Goal: Task Accomplishment & Management: Complete application form

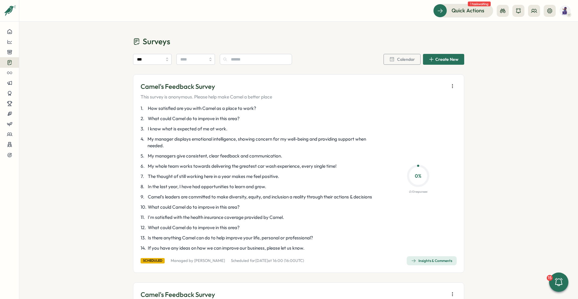
scroll to position [662, 0]
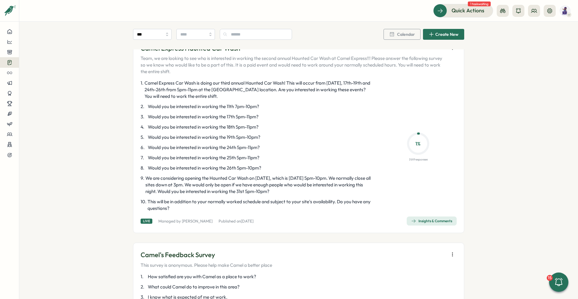
drag, startPoint x: 443, startPoint y: 219, endPoint x: 443, endPoint y: 213, distance: 5.7
click at [443, 219] on span "Insights & Comments" at bounding box center [431, 221] width 41 height 8
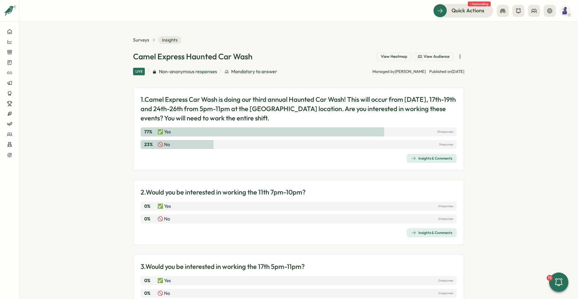
click at [426, 231] on div "Insights & Comments" at bounding box center [431, 232] width 41 height 5
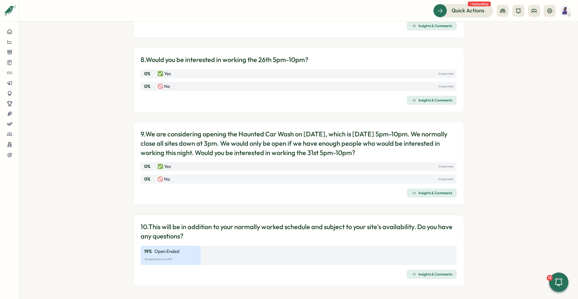
scroll to position [580, 0]
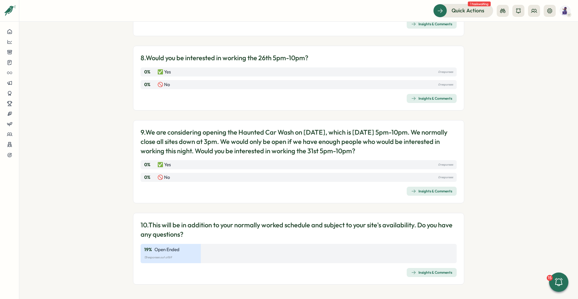
click at [444, 98] on div "Insights & Comments" at bounding box center [431, 98] width 41 height 5
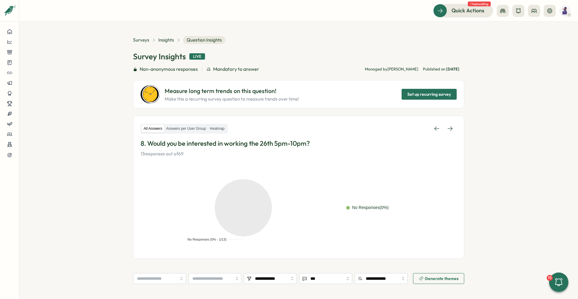
click at [513, 126] on section "**********" at bounding box center [298, 160] width 559 height 277
click at [533, 110] on section "**********" at bounding box center [298, 160] width 559 height 277
drag, startPoint x: 533, startPoint y: 110, endPoint x: 581, endPoint y: 91, distance: 51.9
click at [578, 91] on html "**********" at bounding box center [289, 149] width 578 height 299
click at [488, 157] on section "**********" at bounding box center [298, 160] width 559 height 277
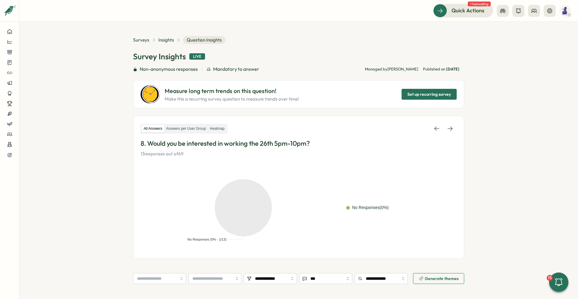
click at [494, 131] on section "**********" at bounding box center [298, 160] width 559 height 277
click at [168, 39] on span "Insights" at bounding box center [166, 40] width 16 height 7
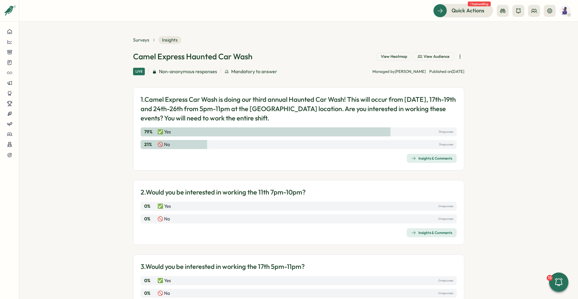
click at [469, 123] on section "Surveys Insights Camel Express Haunted Car Wash View Heatmap View Audience Live…" at bounding box center [298, 160] width 559 height 277
click at [432, 233] on div "Insights & Comments" at bounding box center [431, 232] width 41 height 5
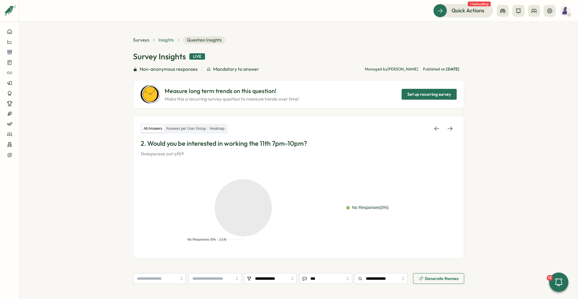
click at [163, 42] on span "Insights" at bounding box center [166, 40] width 16 height 7
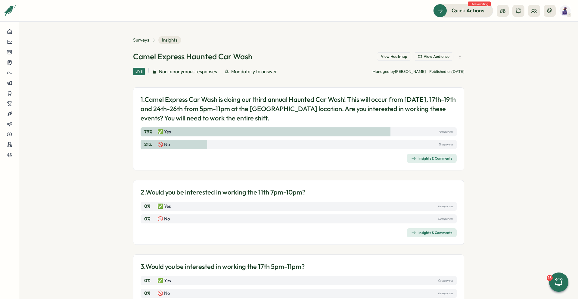
click at [460, 54] on icon "button" at bounding box center [460, 57] width 6 height 6
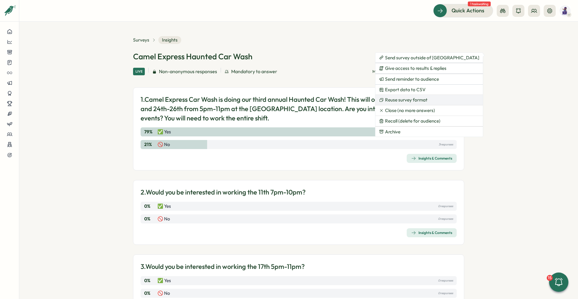
click at [430, 98] on button "Reuse survey format" at bounding box center [428, 100] width 107 height 10
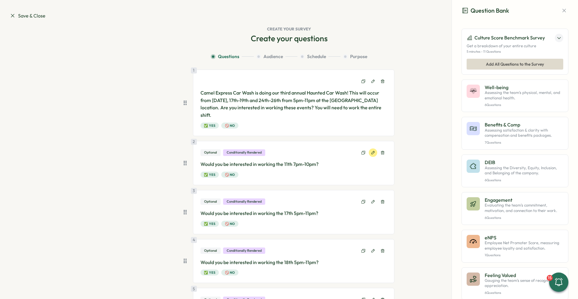
click at [371, 152] on icon at bounding box center [373, 153] width 4 height 4
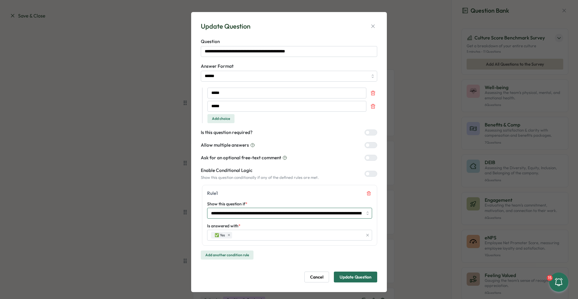
click at [328, 213] on input "**********" at bounding box center [289, 213] width 165 height 11
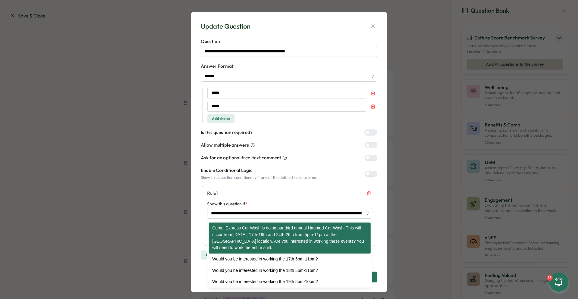
click at [339, 196] on div "Rule 1" at bounding box center [289, 193] width 165 height 7
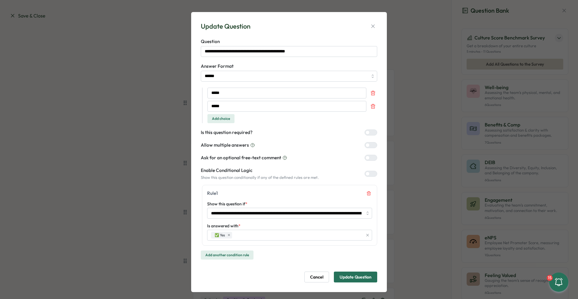
click at [371, 133] on div at bounding box center [373, 132] width 7 height 5
click at [372, 24] on icon "button" at bounding box center [373, 26] width 6 height 6
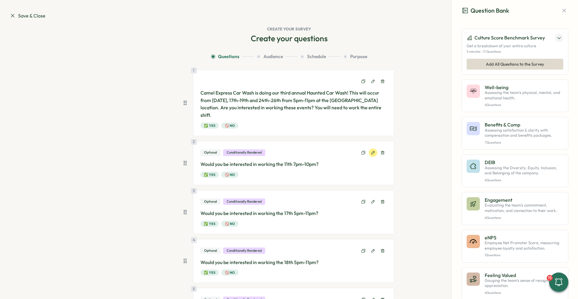
click at [374, 154] on button at bounding box center [373, 152] width 8 height 8
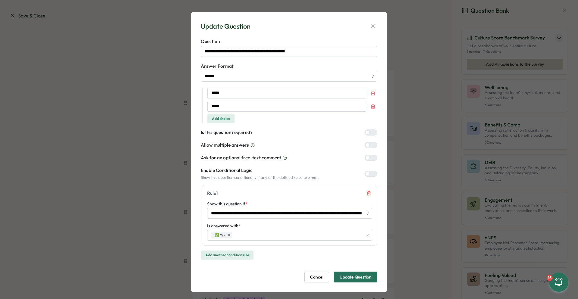
click at [370, 132] on div at bounding box center [373, 132] width 7 height 5
click at [362, 276] on span "Update Question" at bounding box center [356, 277] width 32 height 10
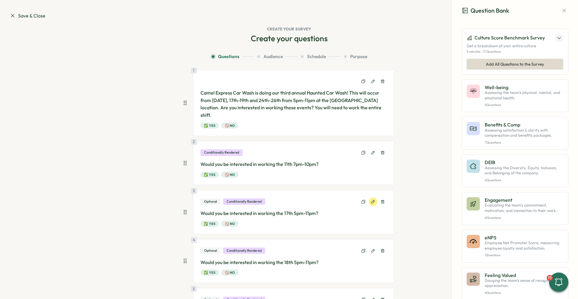
click at [372, 201] on icon at bounding box center [373, 202] width 4 height 4
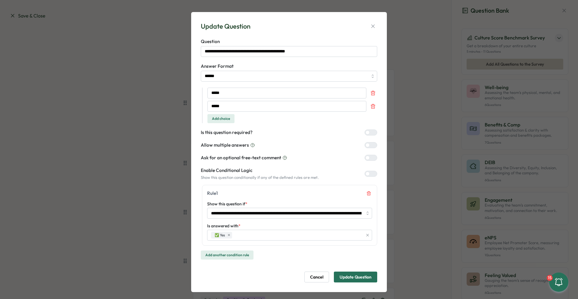
drag, startPoint x: 372, startPoint y: 131, endPoint x: 373, endPoint y: 136, distance: 5.3
click at [372, 132] on div at bounding box center [373, 132] width 7 height 5
click at [367, 278] on span "Update Question" at bounding box center [356, 277] width 32 height 10
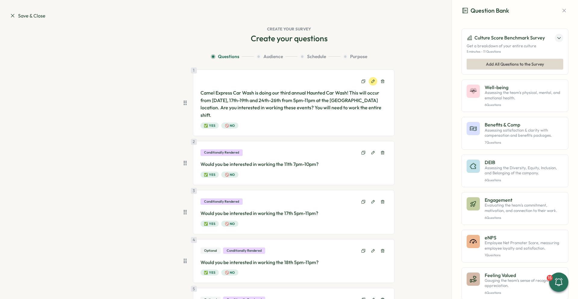
click at [371, 84] on button at bounding box center [373, 81] width 8 height 8
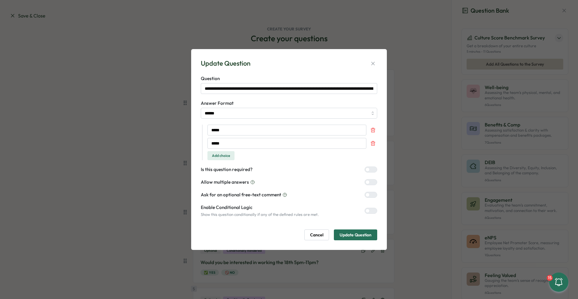
click at [362, 235] on span "Update Question" at bounding box center [356, 235] width 32 height 10
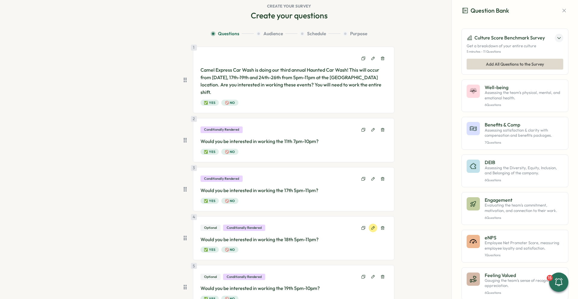
scroll to position [60, 0]
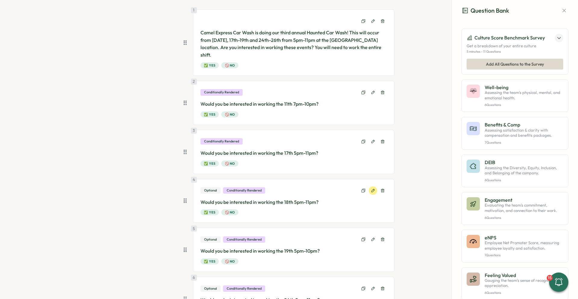
click at [371, 191] on icon at bounding box center [372, 190] width 3 height 3
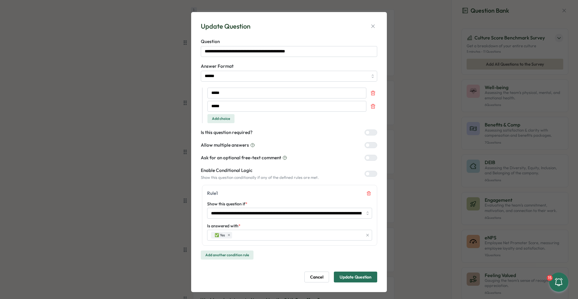
click at [368, 129] on div "Is this question required?" at bounding box center [289, 132] width 176 height 7
click at [370, 132] on div at bounding box center [373, 132] width 7 height 5
click at [355, 276] on span "Update Question" at bounding box center [356, 277] width 32 height 10
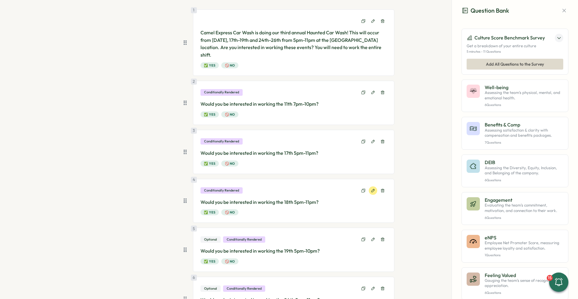
click at [369, 190] on button at bounding box center [373, 190] width 8 height 8
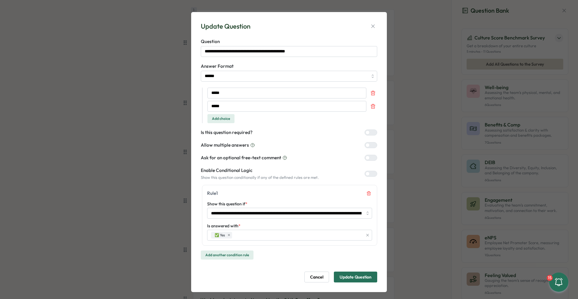
drag, startPoint x: 361, startPoint y: 278, endPoint x: 369, endPoint y: 270, distance: 10.9
click at [362, 278] on span "Update Question" at bounding box center [356, 277] width 32 height 10
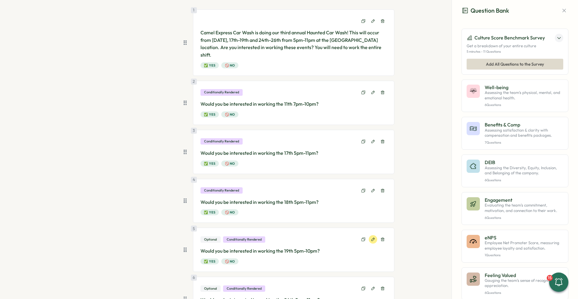
click at [369, 238] on button at bounding box center [373, 239] width 8 height 8
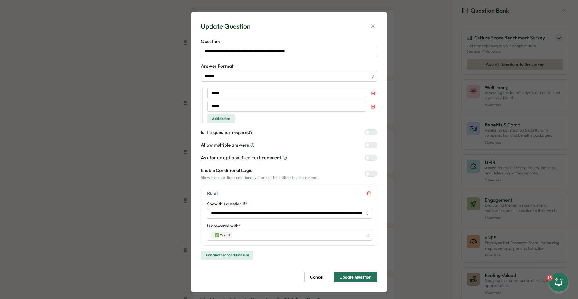
drag, startPoint x: 376, startPoint y: 132, endPoint x: 369, endPoint y: 133, distance: 7.0
click at [375, 132] on div "**********" at bounding box center [288, 152] width 181 height 266
drag, startPoint x: 369, startPoint y: 133, endPoint x: 369, endPoint y: 136, distance: 3.6
click at [370, 133] on div at bounding box center [373, 132] width 7 height 5
click at [358, 280] on span "Update Question" at bounding box center [356, 277] width 32 height 10
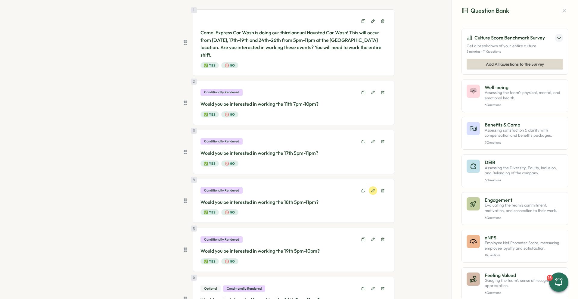
click at [372, 191] on icon at bounding box center [373, 190] width 4 height 4
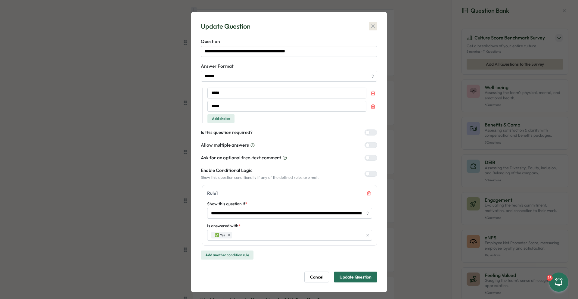
click at [375, 26] on button "button" at bounding box center [373, 26] width 8 height 8
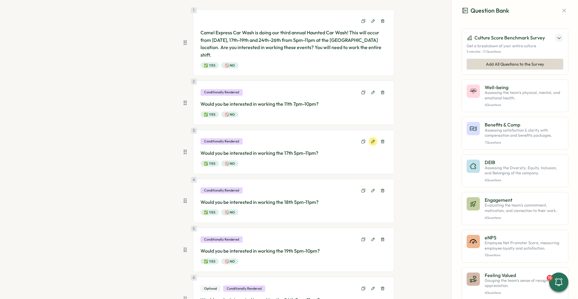
click at [371, 141] on icon at bounding box center [373, 141] width 4 height 4
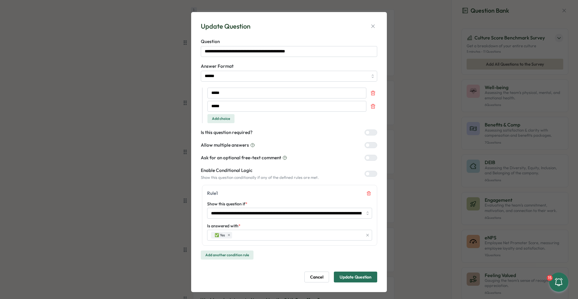
drag, startPoint x: 372, startPoint y: 25, endPoint x: 371, endPoint y: 116, distance: 91.8
click at [372, 25] on icon "button" at bounding box center [373, 26] width 6 height 6
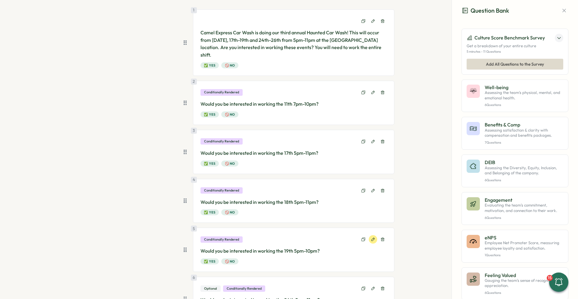
click at [374, 239] on button at bounding box center [373, 239] width 8 height 8
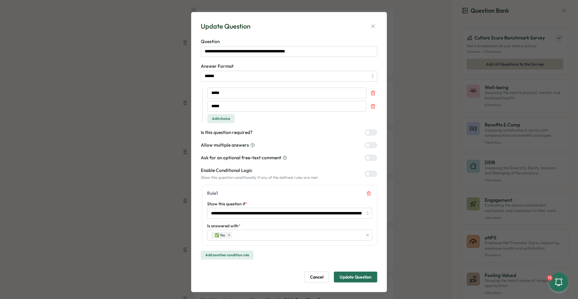
drag, startPoint x: 372, startPoint y: 26, endPoint x: 390, endPoint y: 74, distance: 51.1
click at [372, 26] on icon "button" at bounding box center [373, 26] width 6 height 6
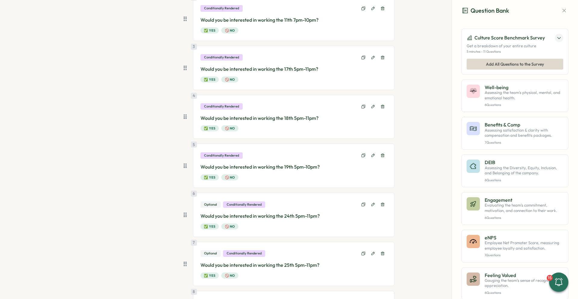
scroll to position [151, 0]
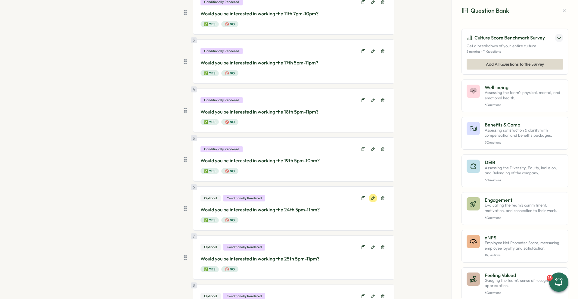
click at [372, 200] on icon at bounding box center [373, 198] width 4 height 4
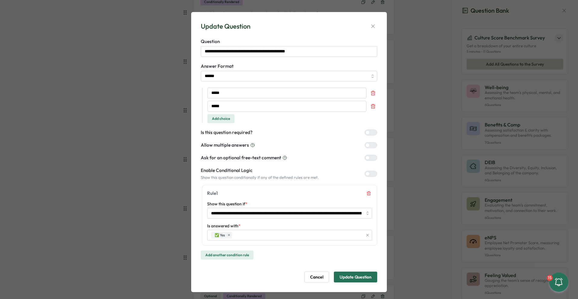
click at [370, 133] on div at bounding box center [373, 132] width 7 height 5
click at [359, 268] on form "**********" at bounding box center [289, 160] width 176 height 244
drag, startPoint x: 360, startPoint y: 270, endPoint x: 357, endPoint y: 275, distance: 5.2
click at [359, 270] on form "**********" at bounding box center [289, 160] width 176 height 244
click at [356, 275] on span "Update Question" at bounding box center [356, 277] width 32 height 10
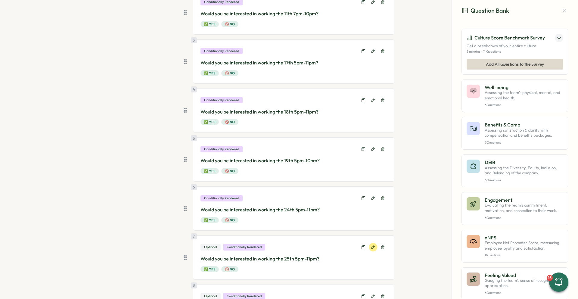
click at [372, 249] on icon at bounding box center [373, 247] width 4 height 4
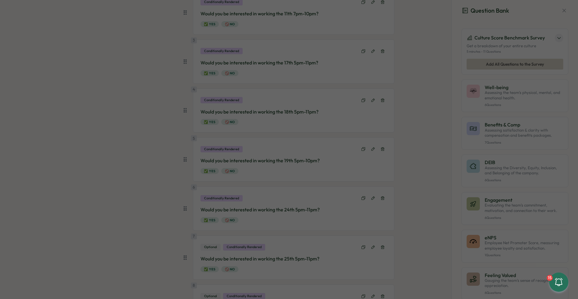
type input "******"
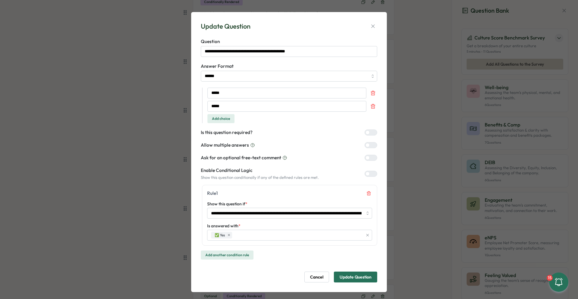
click at [372, 133] on div at bounding box center [373, 132] width 7 height 5
click at [354, 274] on span "Update Question" at bounding box center [356, 277] width 32 height 10
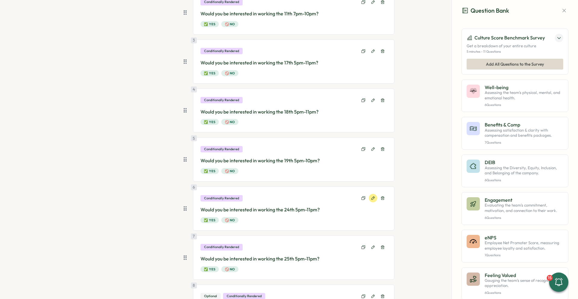
click at [371, 196] on icon at bounding box center [373, 198] width 4 height 4
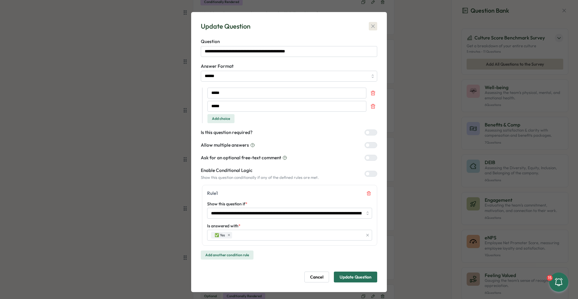
click at [373, 28] on icon "button" at bounding box center [373, 26] width 6 height 6
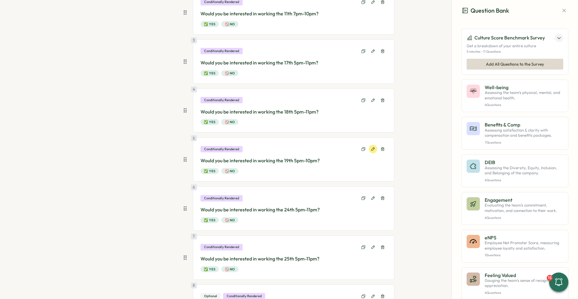
click at [371, 148] on icon at bounding box center [373, 149] width 4 height 4
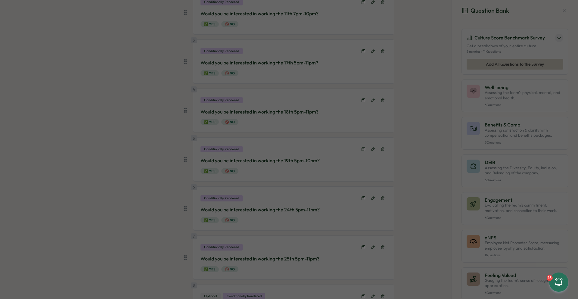
type input "**********"
type input "******"
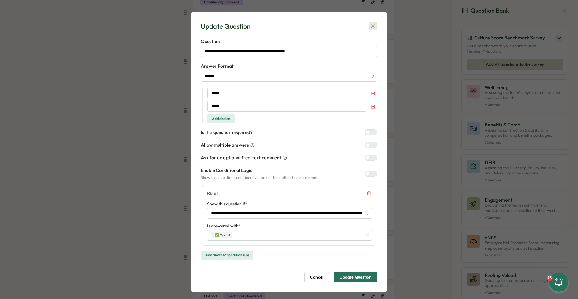
drag, startPoint x: 370, startPoint y: 25, endPoint x: 372, endPoint y: 30, distance: 5.8
click at [370, 26] on icon "button" at bounding box center [373, 26] width 6 height 6
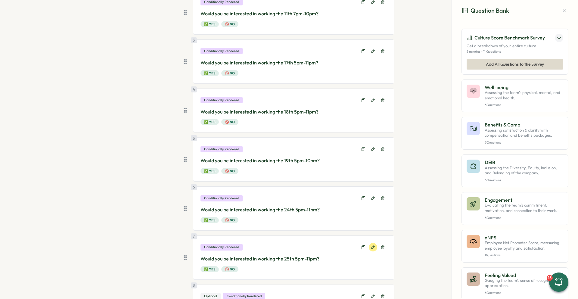
click at [374, 246] on button at bounding box center [373, 247] width 8 height 8
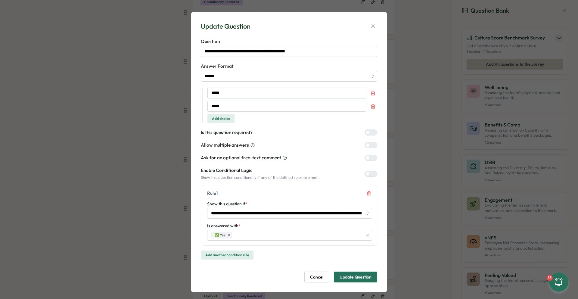
drag, startPoint x: 359, startPoint y: 277, endPoint x: 360, endPoint y: 267, distance: 10.0
click at [359, 277] on span "Update Question" at bounding box center [356, 277] width 32 height 10
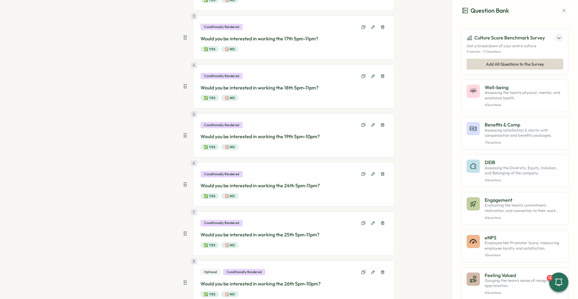
scroll to position [241, 0]
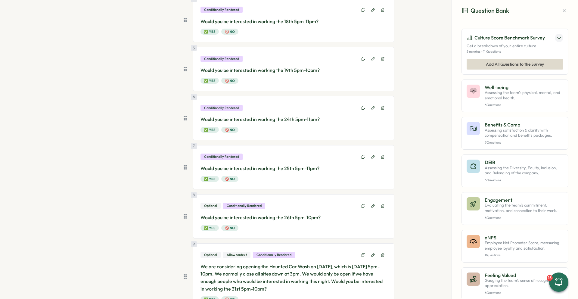
click at [371, 152] on div "7 Conditionally Rendered Would you be interested in working the 25th 5pm-11pm? …" at bounding box center [294, 167] width 202 height 44
click at [370, 153] on button at bounding box center [373, 157] width 8 height 8
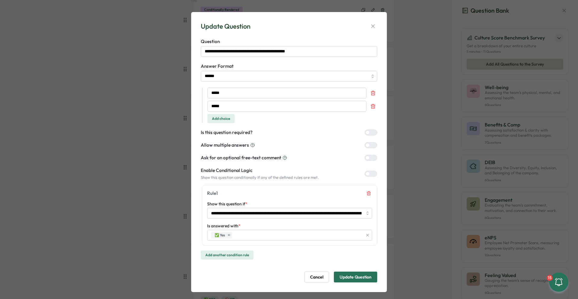
click at [362, 278] on span "Update Question" at bounding box center [356, 277] width 32 height 10
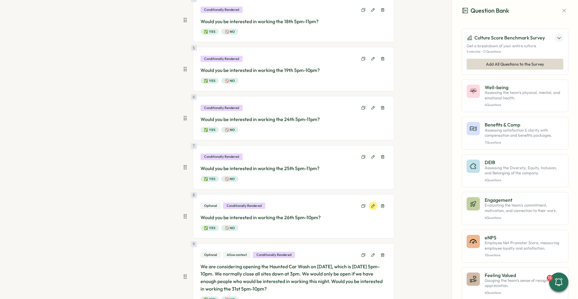
click at [373, 207] on icon at bounding box center [373, 206] width 4 height 4
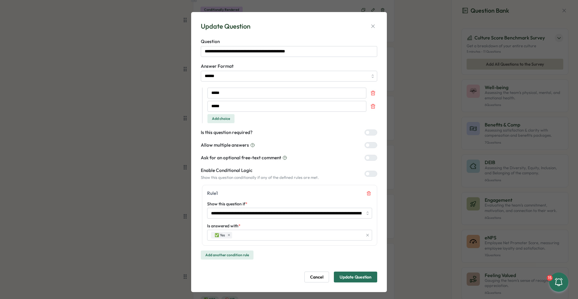
click at [372, 132] on div at bounding box center [373, 132] width 7 height 5
click at [359, 280] on span "Update Question" at bounding box center [356, 277] width 32 height 10
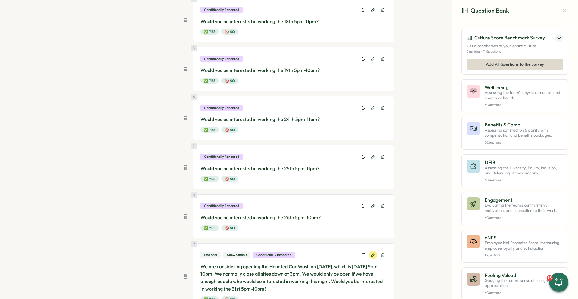
click at [369, 255] on button at bounding box center [373, 255] width 8 height 8
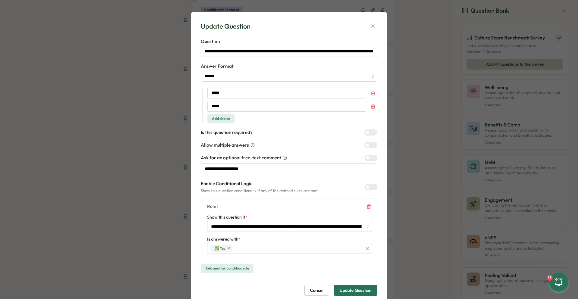
click at [368, 133] on div at bounding box center [367, 132] width 4 height 4
click at [370, 158] on div at bounding box center [367, 158] width 4 height 4
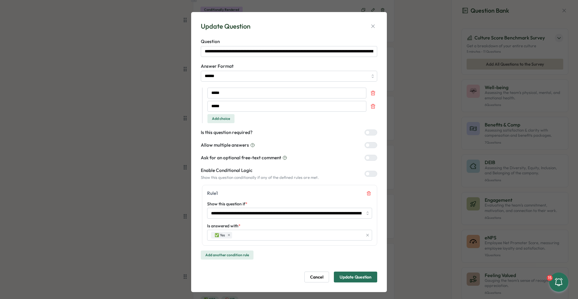
click at [345, 273] on span "Update Question" at bounding box center [356, 277] width 32 height 10
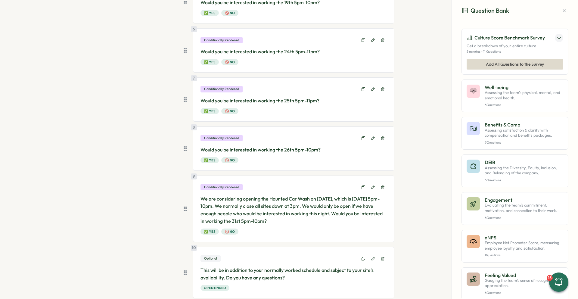
scroll to position [331, 0]
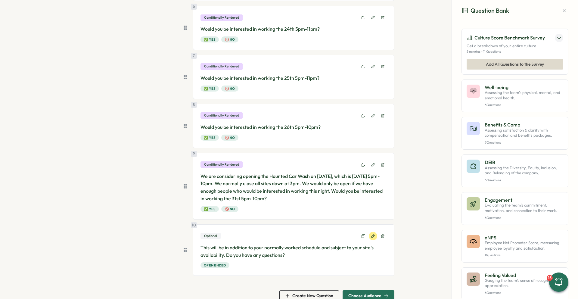
click at [371, 239] on button at bounding box center [373, 236] width 8 height 8
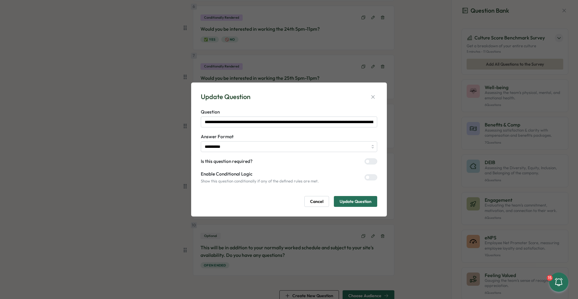
click at [369, 161] on div at bounding box center [367, 161] width 4 height 4
click at [370, 160] on div at bounding box center [373, 161] width 7 height 5
drag, startPoint x: 362, startPoint y: 204, endPoint x: 366, endPoint y: 203, distance: 4.0
click at [362, 204] on span "Update Question" at bounding box center [356, 201] width 32 height 10
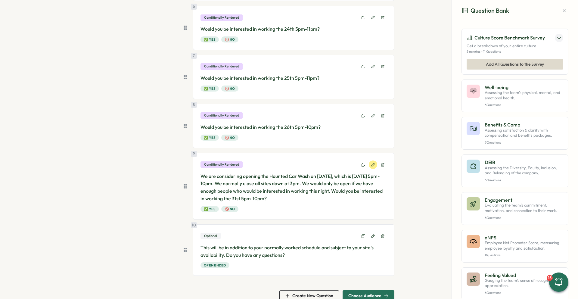
click at [373, 165] on icon at bounding box center [373, 165] width 4 height 4
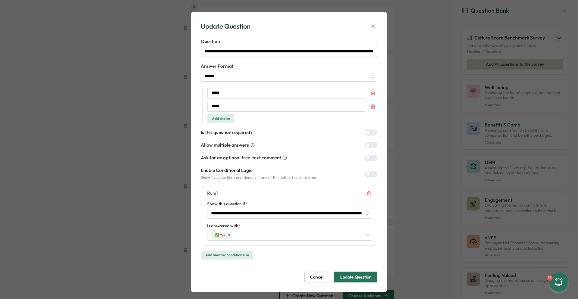
click at [367, 275] on span "Update Question" at bounding box center [356, 277] width 32 height 10
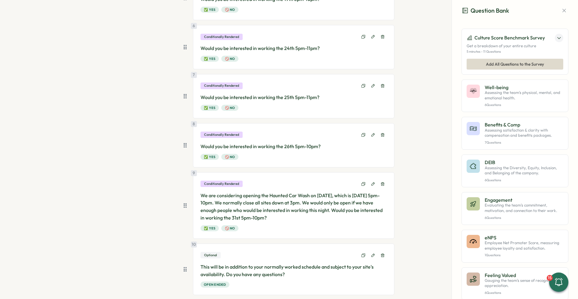
scroll to position [301, 0]
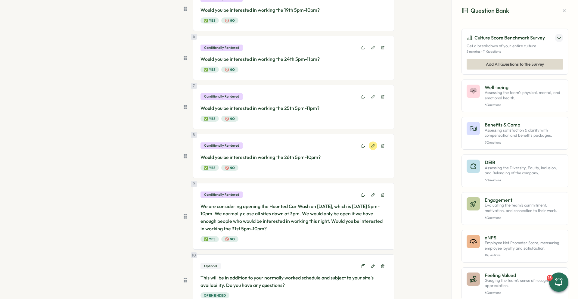
click at [373, 144] on icon at bounding box center [373, 146] width 4 height 4
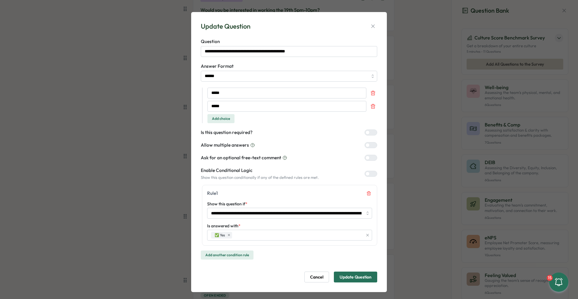
click at [353, 278] on span "Update Question" at bounding box center [356, 277] width 32 height 10
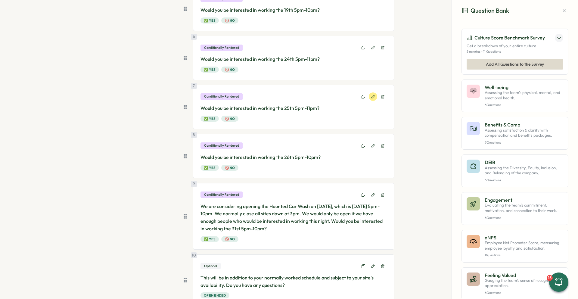
click at [371, 97] on icon at bounding box center [373, 97] width 4 height 4
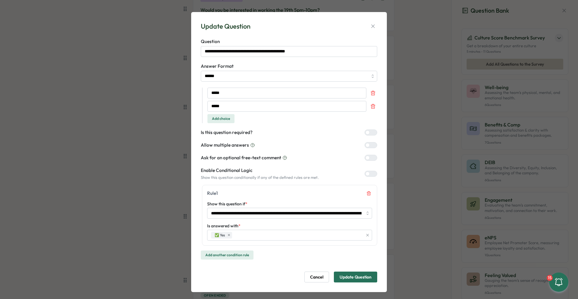
click at [364, 276] on span "Update Question" at bounding box center [356, 277] width 32 height 10
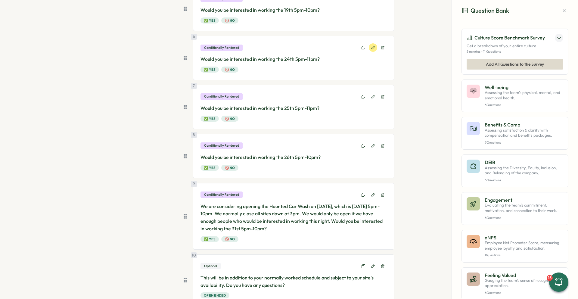
click at [371, 49] on icon at bounding box center [373, 47] width 4 height 4
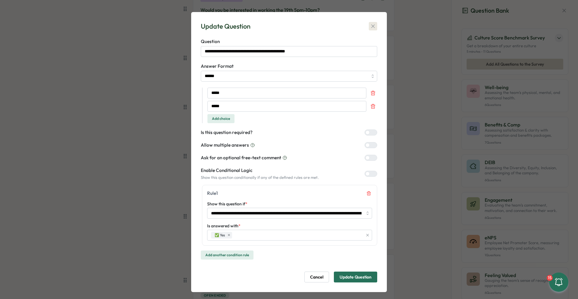
click at [374, 26] on icon "button" at bounding box center [373, 26] width 6 height 6
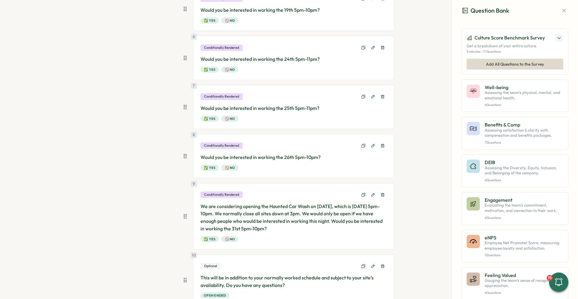
click at [406, 46] on section "Questions Audience Schedule Purpose 1 Camel Express Car Wash is doing our third…" at bounding box center [288, 41] width 385 height 579
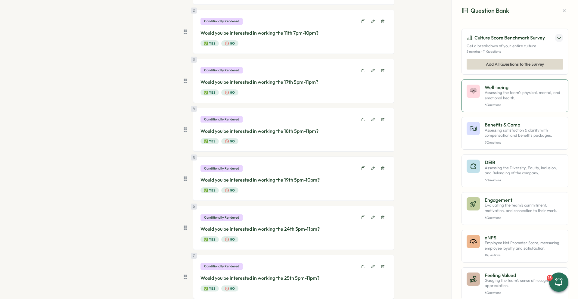
scroll to position [0, 0]
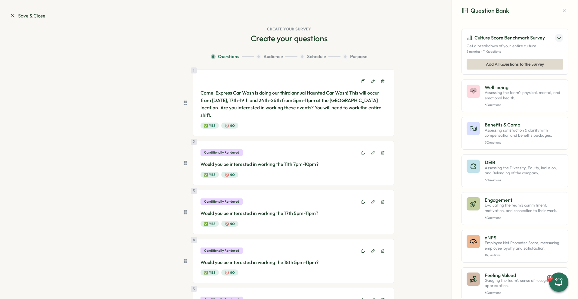
click at [567, 11] on div "Question Bank" at bounding box center [515, 10] width 126 height 21
click at [561, 13] on icon "button" at bounding box center [564, 11] width 6 height 6
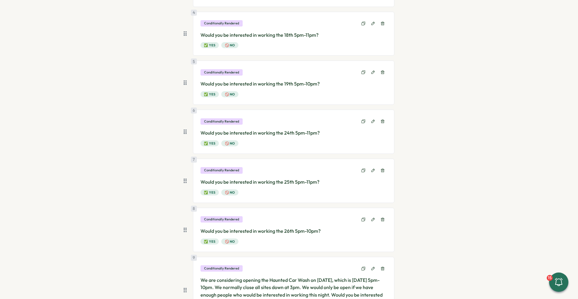
scroll to position [343, 0]
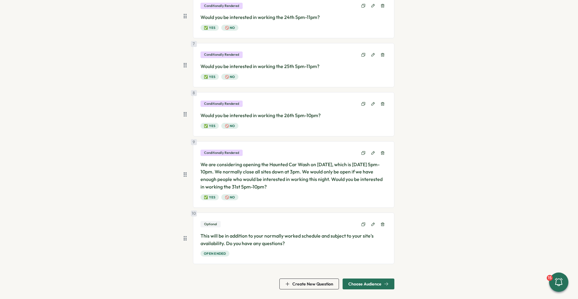
click at [365, 283] on span "Choose Audience" at bounding box center [364, 284] width 33 height 4
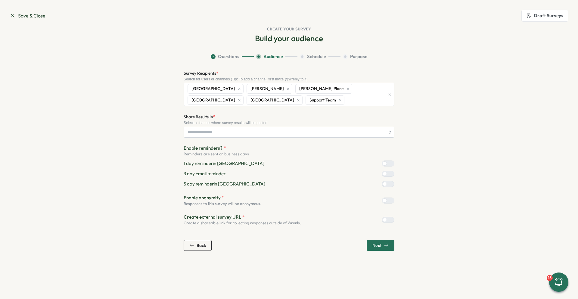
type input "**********"
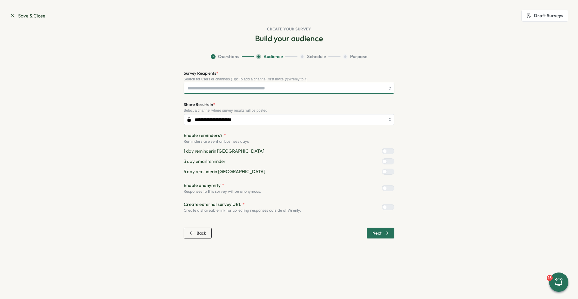
click at [235, 89] on input "Survey Recipients *" at bounding box center [286, 88] width 197 height 10
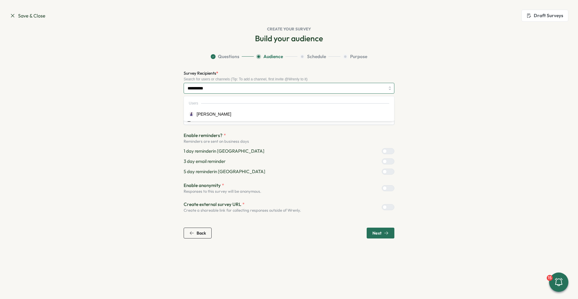
type input "**********"
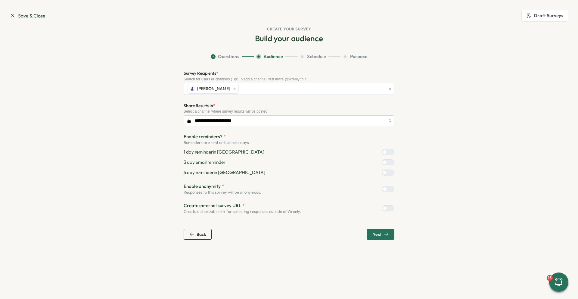
click at [464, 157] on section "**********" at bounding box center [288, 146] width 385 height 186
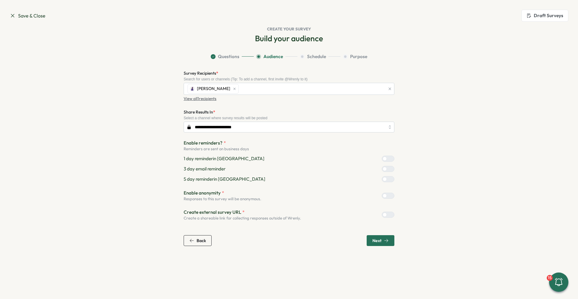
click at [383, 237] on span "Next" at bounding box center [380, 240] width 16 height 10
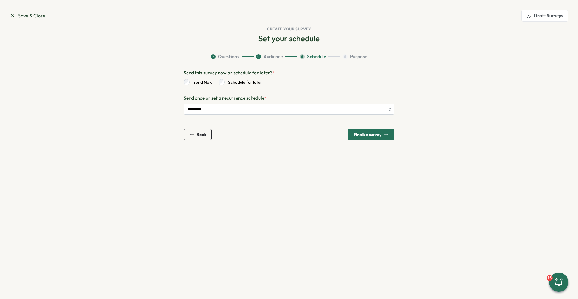
click at [370, 132] on span "Finalize survey" at bounding box center [368, 134] width 28 height 4
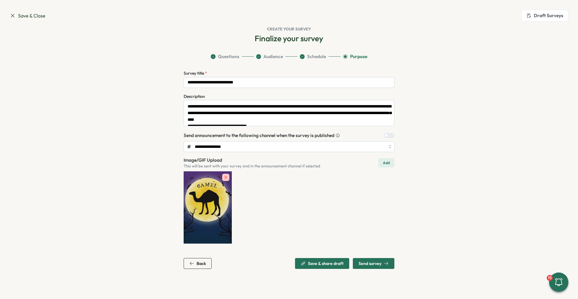
click at [381, 266] on div "Send survey" at bounding box center [374, 263] width 30 height 5
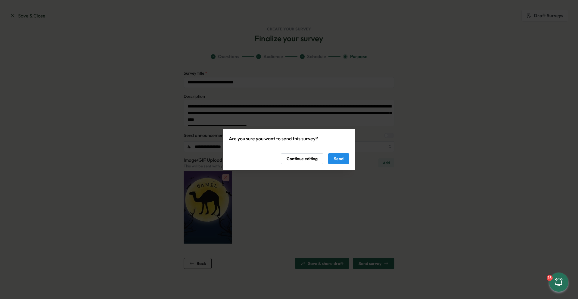
drag, startPoint x: 343, startPoint y: 154, endPoint x: 348, endPoint y: 149, distance: 7.2
click at [343, 154] on span "Send" at bounding box center [339, 159] width 10 height 10
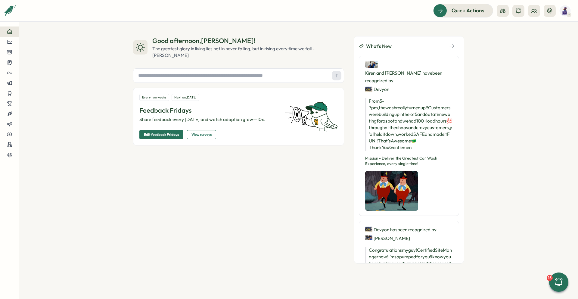
click at [490, 71] on div "Good afternoon , [PERSON_NAME] ! The greatest glory in living lies not in never…" at bounding box center [298, 160] width 559 height 277
click at [493, 116] on div "Good afternoon , [PERSON_NAME] ! The greatest glory in living lies not in never…" at bounding box center [298, 160] width 559 height 277
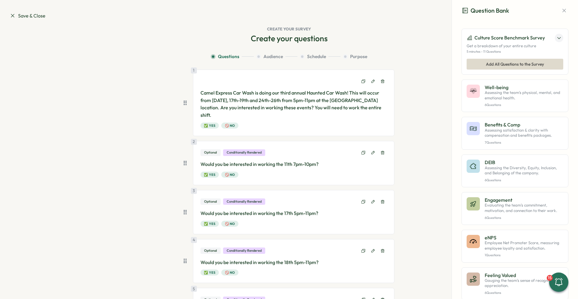
click at [563, 10] on icon "button" at bounding box center [564, 11] width 6 height 6
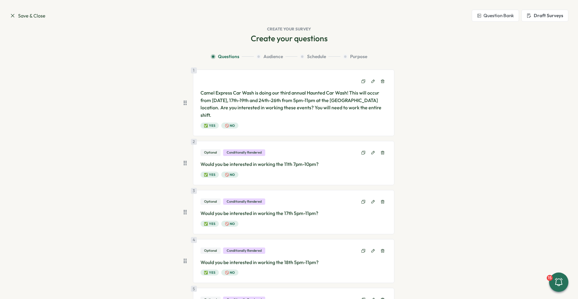
click at [26, 17] on span "Save & Close" at bounding box center [28, 16] width 36 height 8
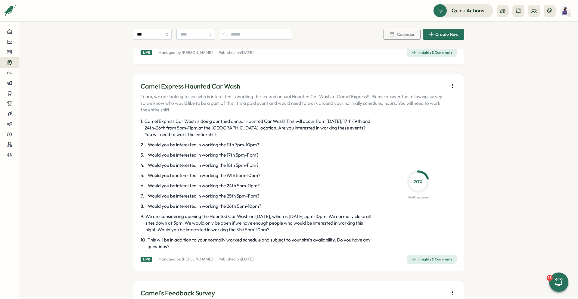
scroll to position [843, 0]
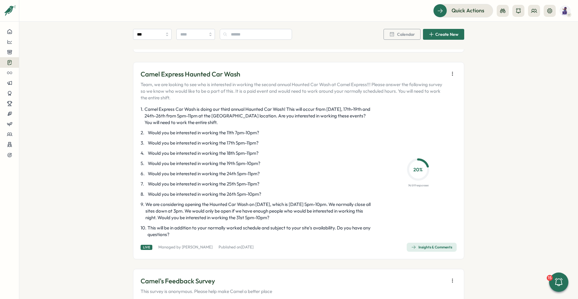
click at [449, 72] on icon "button" at bounding box center [452, 74] width 6 height 6
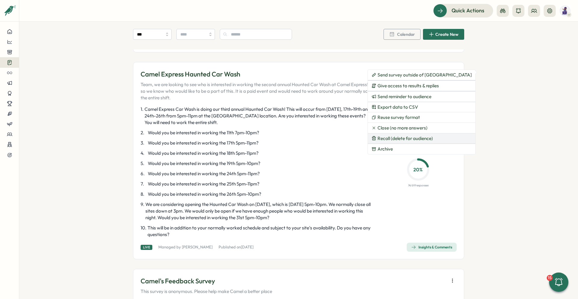
click at [407, 138] on span "Recall (delete for audience)" at bounding box center [404, 138] width 55 height 5
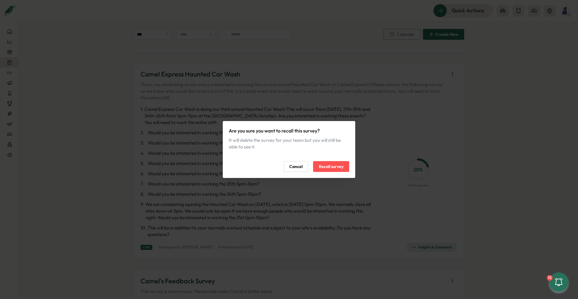
drag, startPoint x: 334, startPoint y: 164, endPoint x: 341, endPoint y: 163, distance: 7.2
click at [334, 165] on span "Recall survey" at bounding box center [331, 166] width 25 height 10
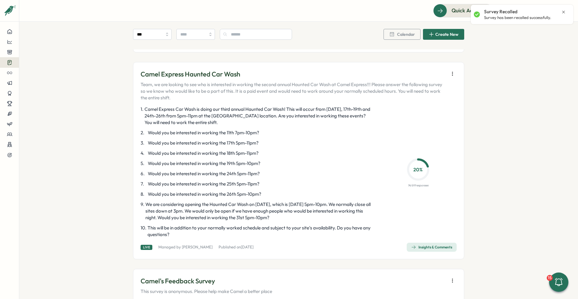
click at [449, 75] on icon "button" at bounding box center [452, 74] width 6 height 6
click at [412, 88] on span "Reuse survey format" at bounding box center [418, 86] width 42 height 5
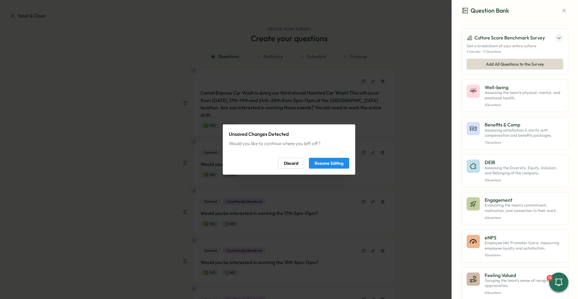
click at [333, 163] on span "Resume Editing" at bounding box center [329, 163] width 29 height 10
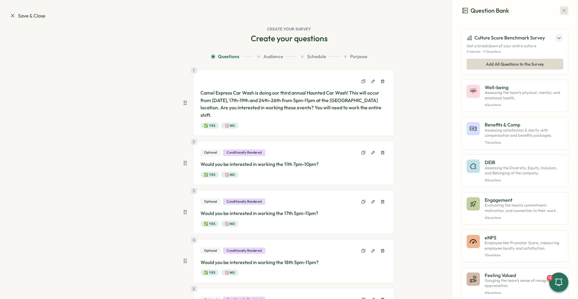
click at [563, 10] on icon "button" at bounding box center [564, 11] width 6 height 6
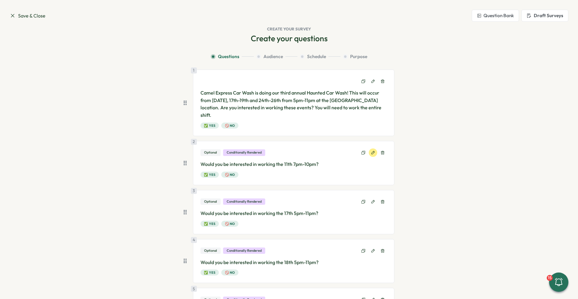
click at [371, 151] on icon at bounding box center [373, 153] width 4 height 4
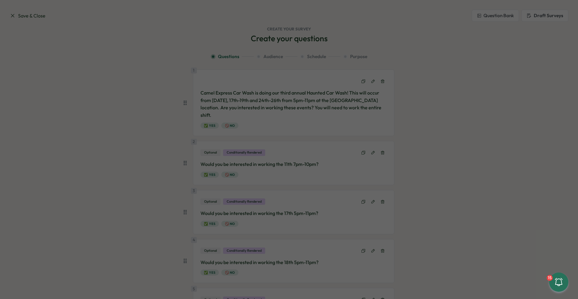
type input "******"
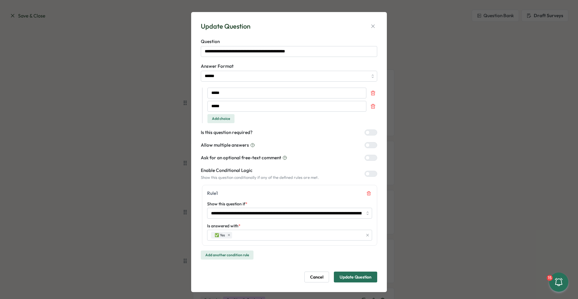
click at [372, 121] on div "***** ***** Add choice" at bounding box center [289, 106] width 175 height 36
click at [370, 174] on div at bounding box center [367, 174] width 4 height 4
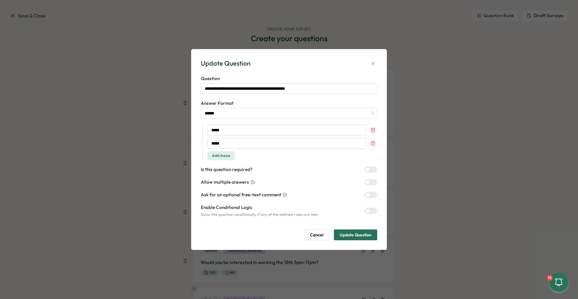
click at [371, 170] on div at bounding box center [373, 169] width 7 height 5
click at [370, 168] on div at bounding box center [367, 169] width 4 height 4
click at [363, 239] on span "Update Question" at bounding box center [356, 235] width 32 height 10
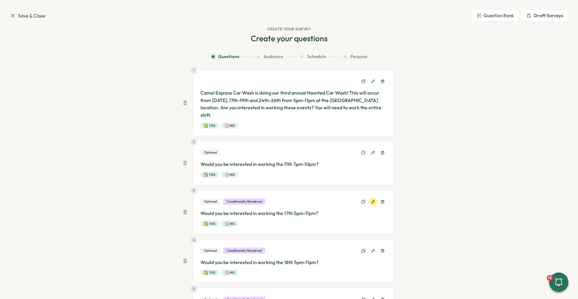
click at [369, 203] on button at bounding box center [373, 201] width 8 height 8
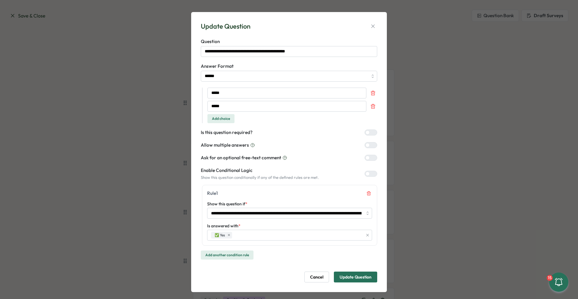
click at [370, 173] on div at bounding box center [373, 173] width 7 height 5
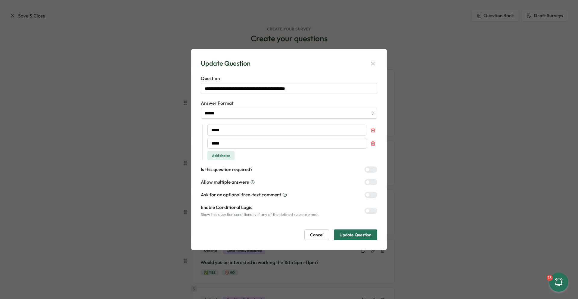
click at [361, 232] on span "Update Question" at bounding box center [356, 235] width 32 height 10
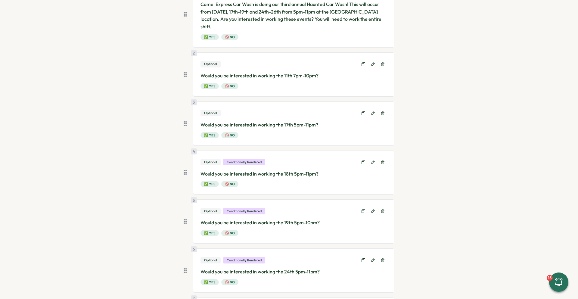
scroll to position [90, 0]
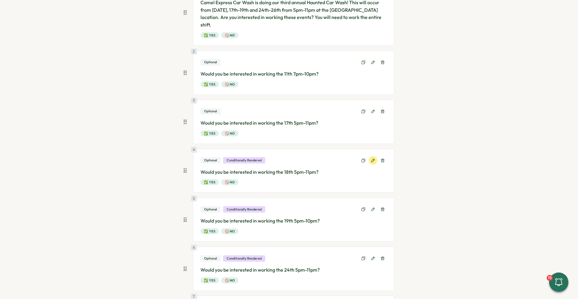
click at [371, 160] on icon at bounding box center [373, 160] width 4 height 4
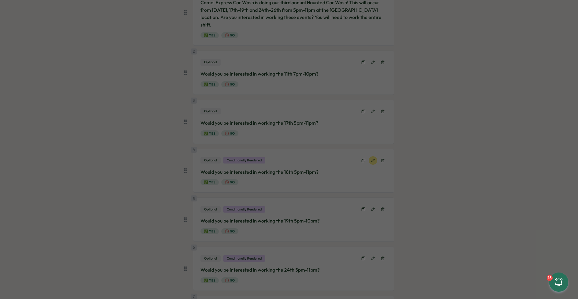
type input "******"
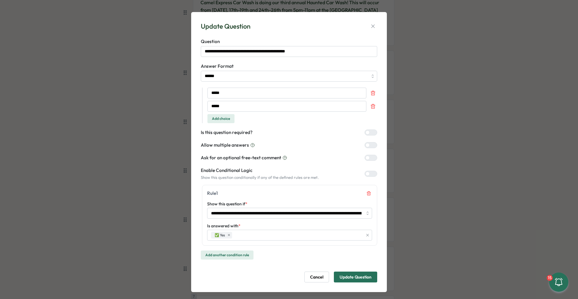
click at [368, 169] on div "Enable Conditional Logic Show this question conditionally if any of the defined…" at bounding box center [289, 173] width 176 height 13
click at [370, 173] on div at bounding box center [373, 173] width 7 height 5
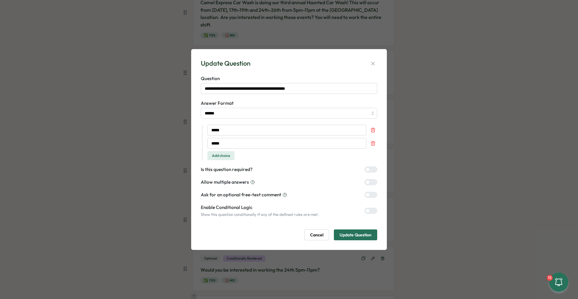
click at [364, 234] on span "Update Question" at bounding box center [356, 235] width 32 height 10
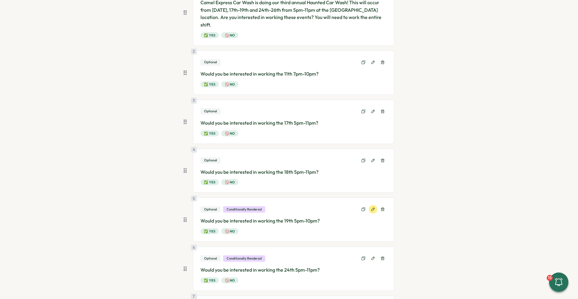
click at [371, 208] on icon at bounding box center [373, 209] width 4 height 4
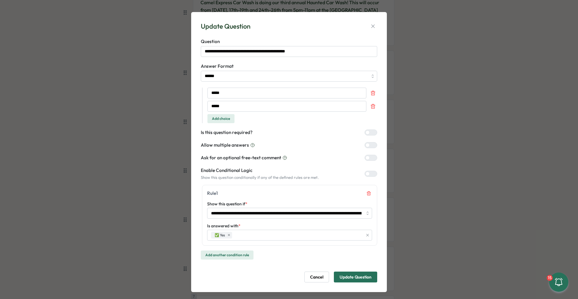
drag, startPoint x: 369, startPoint y: 174, endPoint x: 369, endPoint y: 184, distance: 10.5
click at [370, 174] on div at bounding box center [373, 173] width 7 height 5
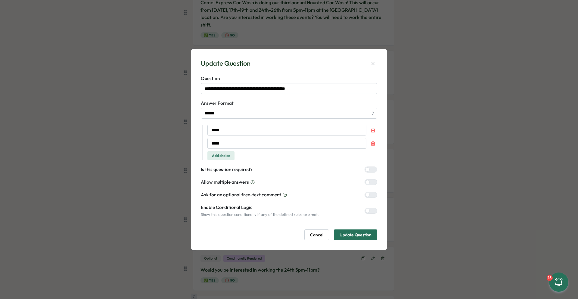
click at [363, 234] on span "Update Question" at bounding box center [356, 235] width 32 height 10
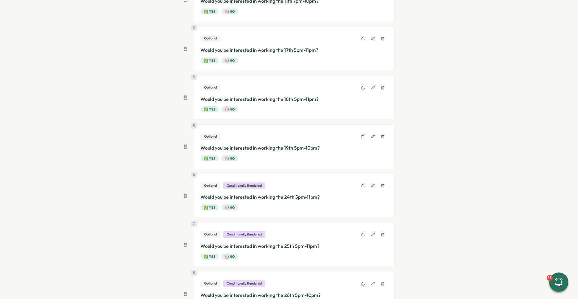
scroll to position [181, 0]
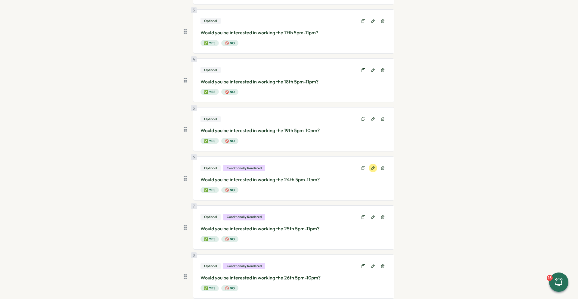
click at [371, 169] on icon at bounding box center [372, 167] width 3 height 3
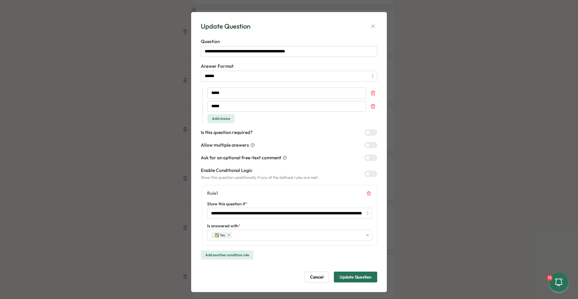
click at [370, 174] on div at bounding box center [367, 174] width 4 height 4
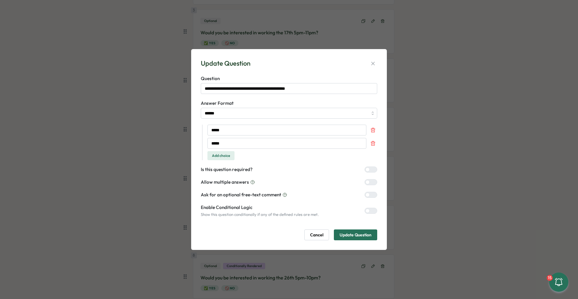
click at [365, 237] on span "Update Question" at bounding box center [356, 235] width 32 height 10
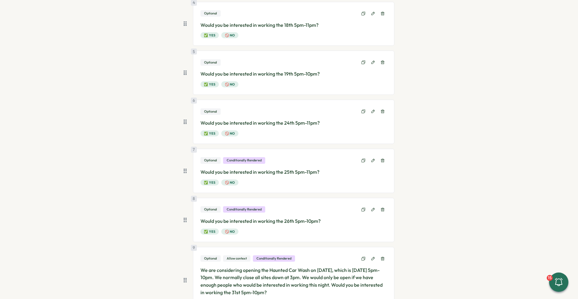
scroll to position [241, 0]
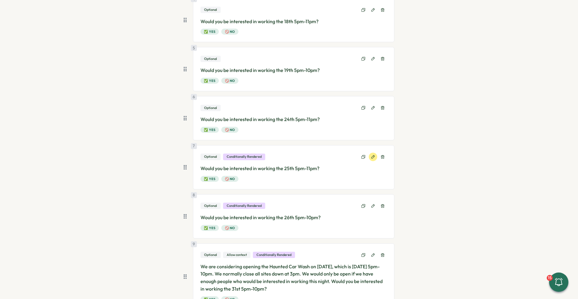
click at [372, 159] on icon at bounding box center [373, 157] width 4 height 4
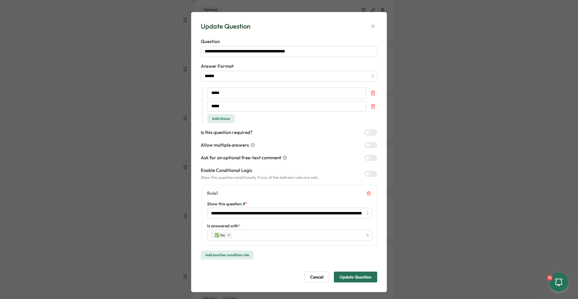
click at [370, 175] on div at bounding box center [367, 174] width 4 height 4
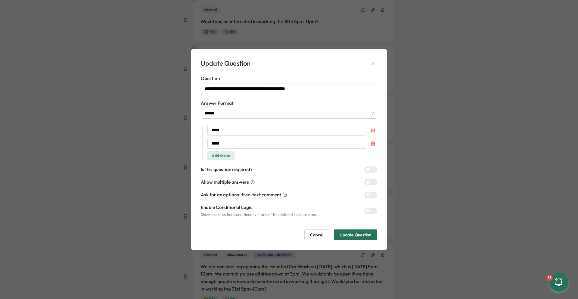
click at [361, 232] on span "Update Question" at bounding box center [356, 235] width 32 height 10
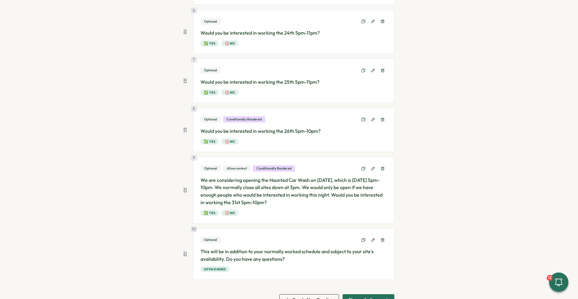
scroll to position [301, 0]
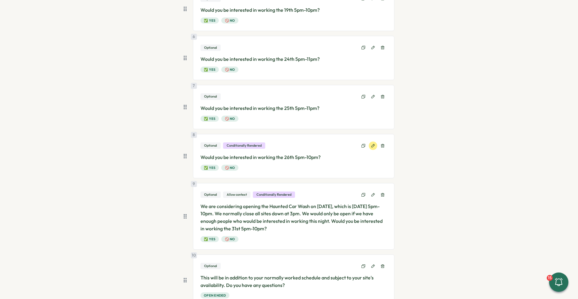
click at [371, 146] on icon at bounding box center [373, 146] width 4 height 4
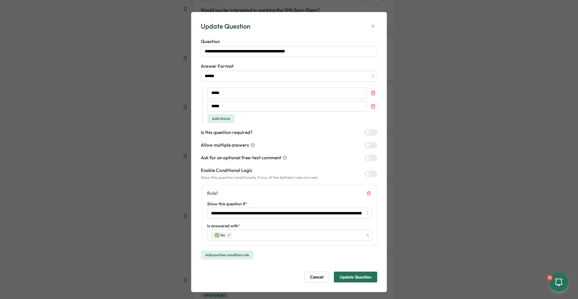
click at [370, 175] on div at bounding box center [373, 173] width 7 height 5
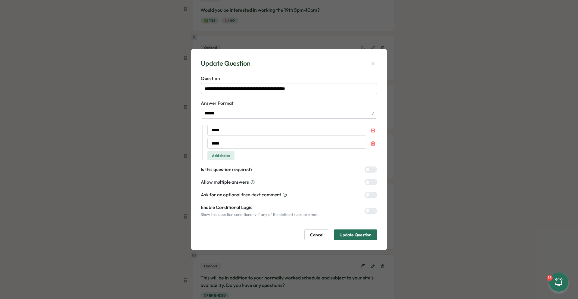
drag, startPoint x: 350, startPoint y: 235, endPoint x: 352, endPoint y: 232, distance: 4.2
click at [351, 235] on span "Update Question" at bounding box center [356, 235] width 32 height 10
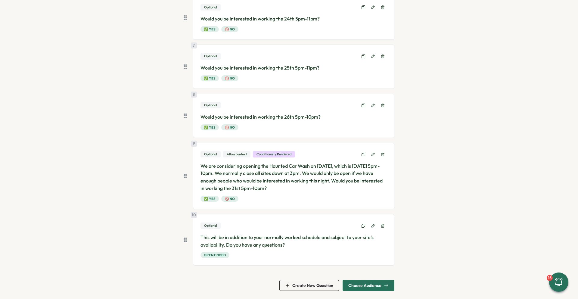
scroll to position [343, 0]
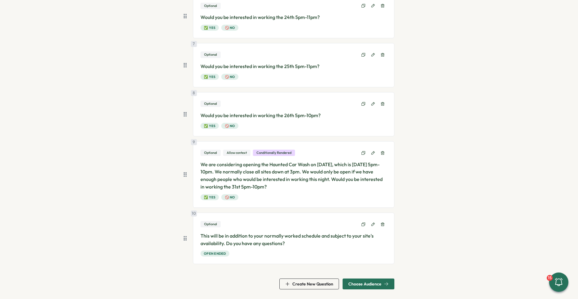
click at [374, 149] on div at bounding box center [373, 153] width 28 height 8
click at [371, 152] on icon at bounding box center [373, 153] width 4 height 4
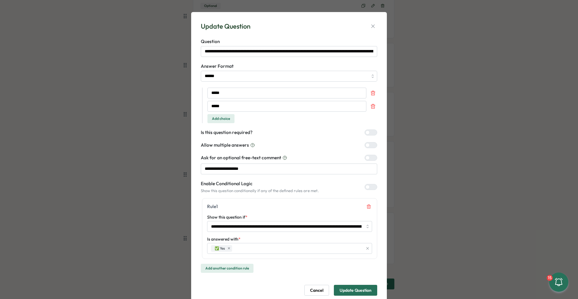
click at [370, 159] on div at bounding box center [367, 158] width 4 height 4
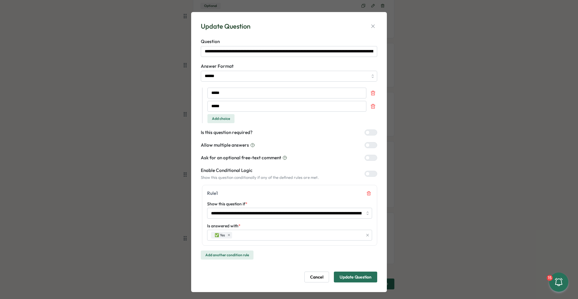
drag, startPoint x: 357, startPoint y: 278, endPoint x: 374, endPoint y: 195, distance: 84.7
click at [375, 198] on form "**********" at bounding box center [289, 160] width 176 height 244
click at [369, 176] on label at bounding box center [371, 174] width 13 height 6
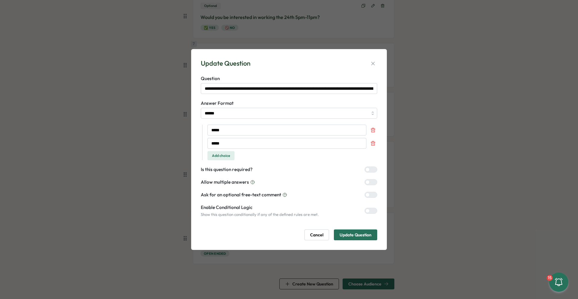
click at [366, 233] on span "Update Question" at bounding box center [356, 235] width 32 height 10
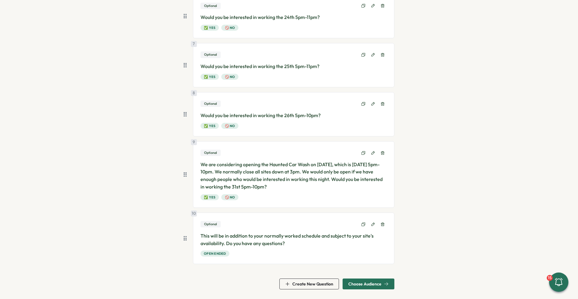
click at [430, 181] on section "Questions Audience Schedule Purpose 1 Camel Express Car Wash is doing our third…" at bounding box center [288, -1] width 385 height 579
click at [389, 280] on button "Choose Audience" at bounding box center [369, 283] width 52 height 11
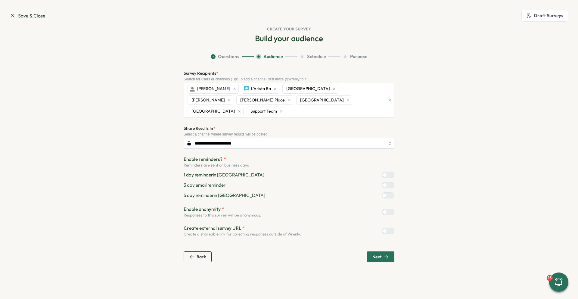
scroll to position [0, 0]
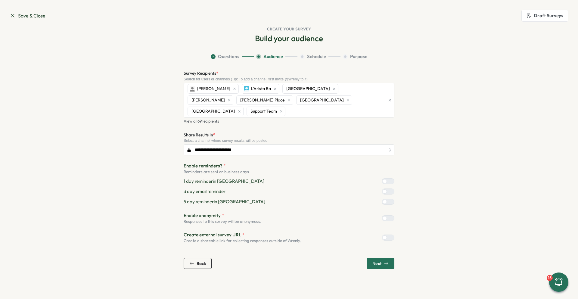
click at [386, 189] on div at bounding box center [385, 191] width 4 height 4
click at [385, 261] on icon "button" at bounding box center [386, 263] width 5 height 5
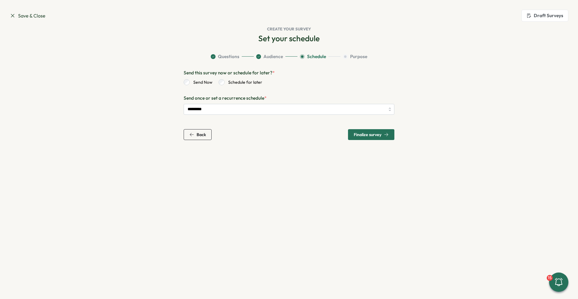
click at [374, 135] on span "Finalize survey" at bounding box center [368, 134] width 28 height 4
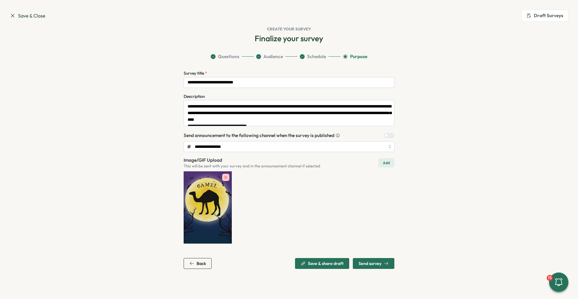
click at [384, 260] on span "Send survey" at bounding box center [374, 263] width 30 height 10
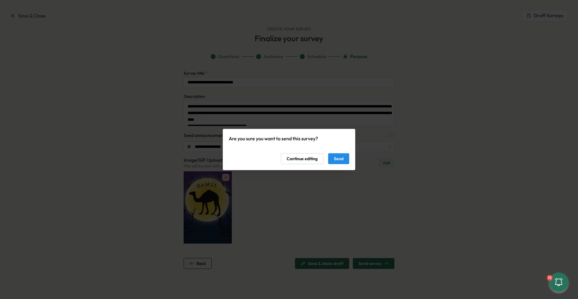
click at [340, 159] on span "Send" at bounding box center [339, 159] width 10 height 10
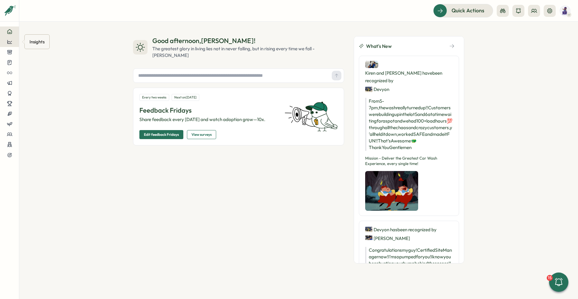
click at [8, 44] on icon at bounding box center [9, 42] width 5 height 4
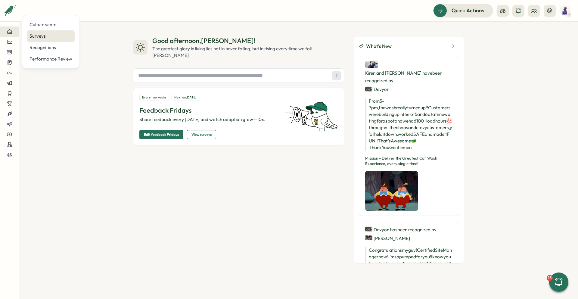
click at [36, 40] on div "Surveys" at bounding box center [51, 35] width 48 height 11
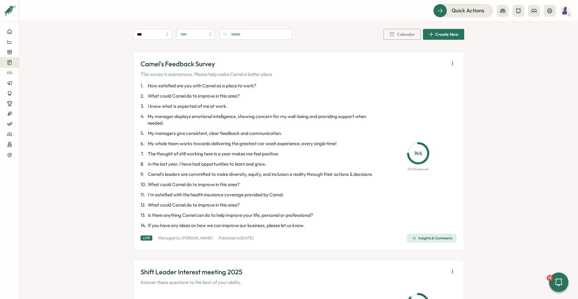
scroll to position [1294, 0]
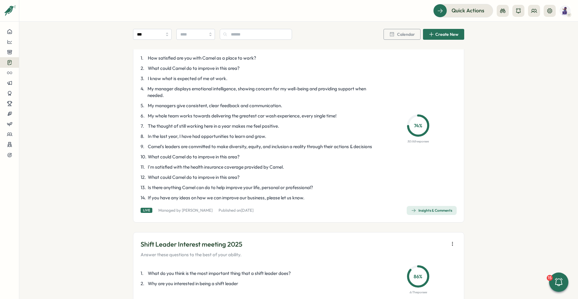
click at [427, 213] on div "Insights & Comments" at bounding box center [431, 210] width 41 height 5
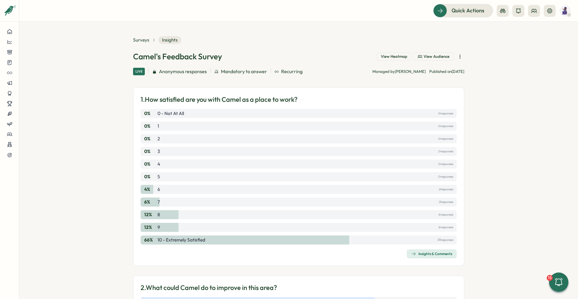
drag, startPoint x: 545, startPoint y: 123, endPoint x: 506, endPoint y: 137, distance: 41.2
click at [539, 126] on section "Surveys Insights Camel's Feedback Survey View Heatmap View Audience Live Anonym…" at bounding box center [298, 160] width 559 height 277
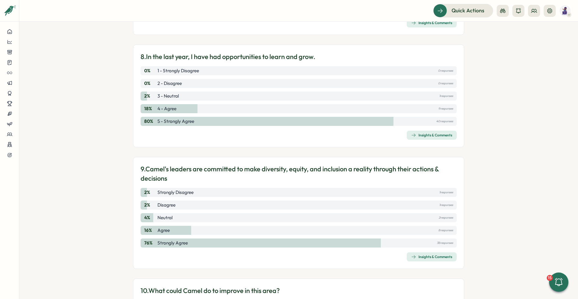
scroll to position [1257, 0]
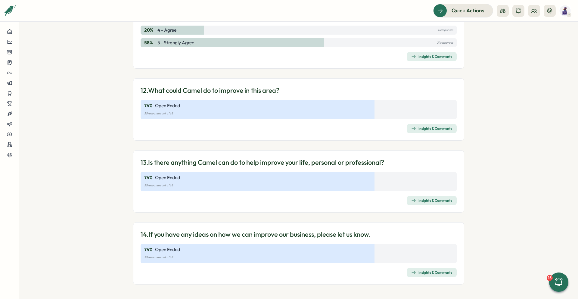
click at [426, 273] on div "Insights & Comments" at bounding box center [431, 272] width 41 height 5
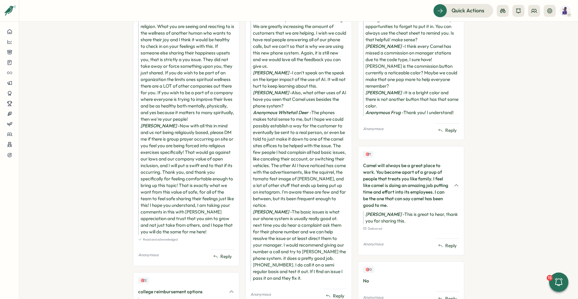
scroll to position [482, 0]
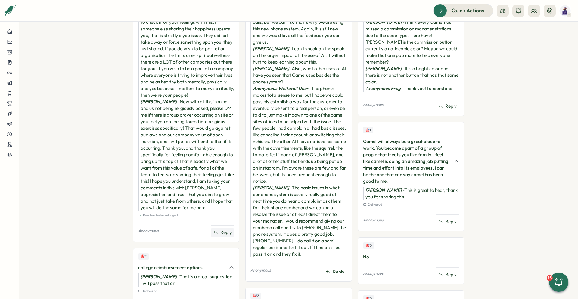
click at [220, 233] on span "Reply" at bounding box center [225, 232] width 11 height 7
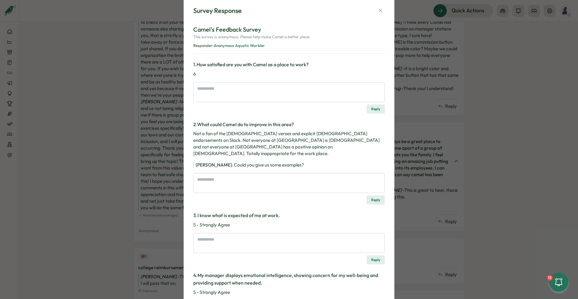
scroll to position [0, 0]
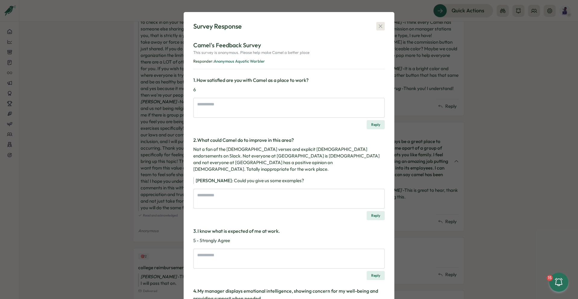
click at [377, 26] on icon "button" at bounding box center [380, 26] width 6 height 6
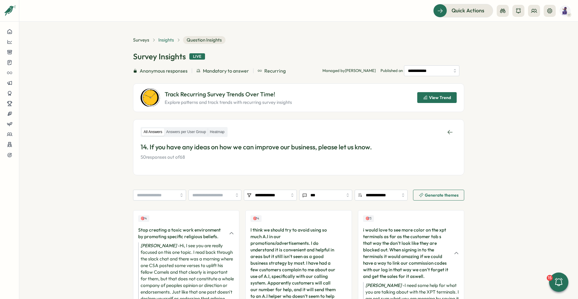
click at [160, 38] on span "Insights" at bounding box center [166, 40] width 16 height 7
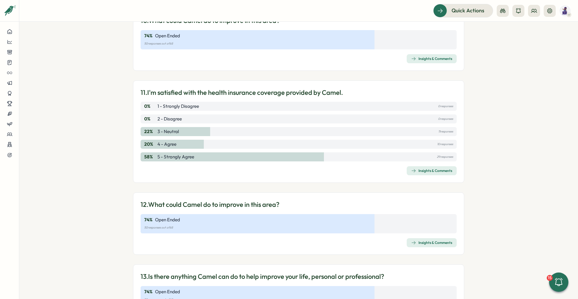
scroll to position [1144, 0]
click at [434, 240] on div "Insights & Comments" at bounding box center [431, 241] width 41 height 5
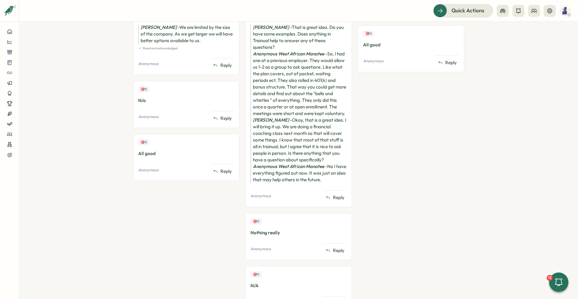
scroll to position [266, 0]
